Goal: Unclear

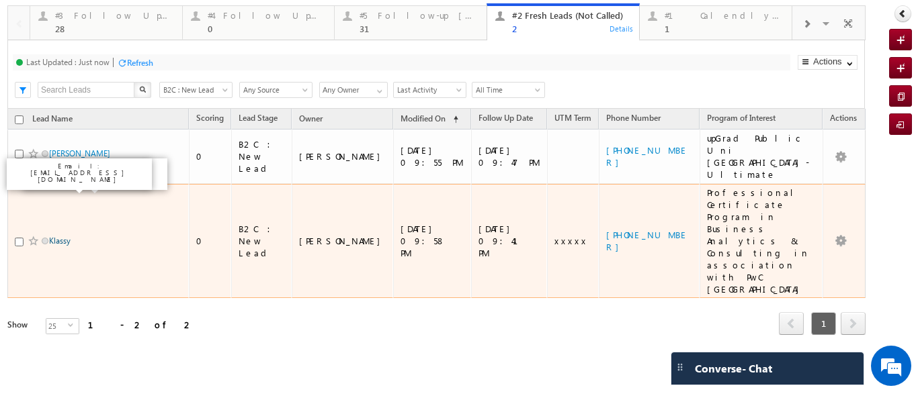
drag, startPoint x: 59, startPoint y: 185, endPoint x: 67, endPoint y: 182, distance: 8.7
